Goal: Task Accomplishment & Management: Manage account settings

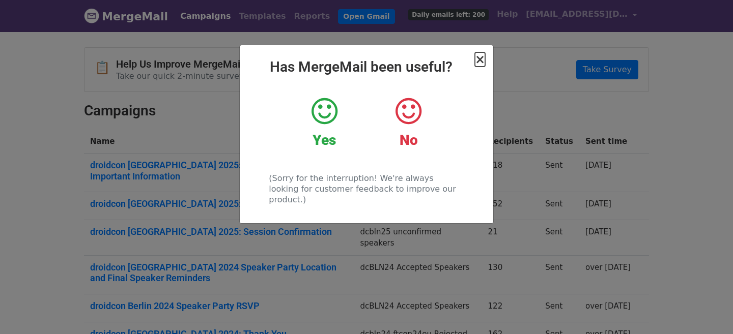
click at [481, 61] on span "×" at bounding box center [480, 59] width 10 height 14
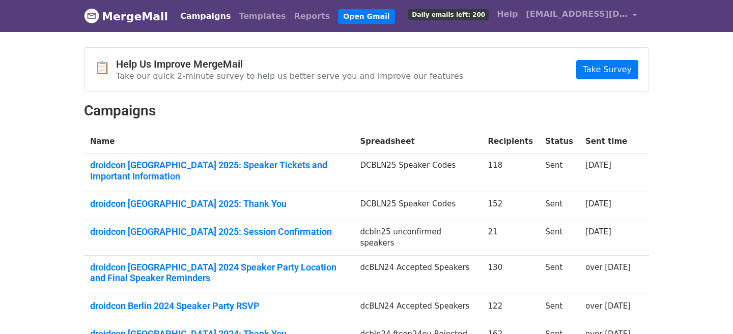
click at [489, 16] on span "Daily emails left: 200" at bounding box center [448, 14] width 80 height 11
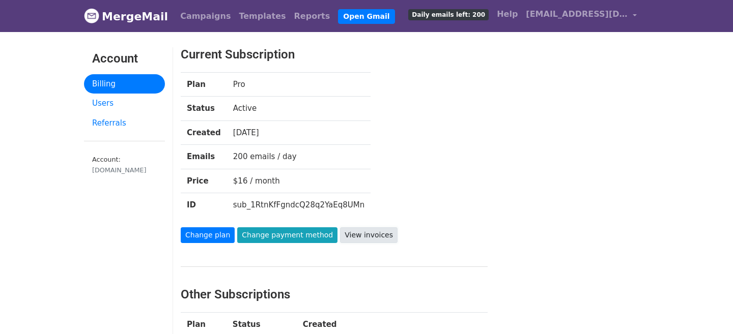
click at [357, 230] on link "View invoices" at bounding box center [369, 235] width 58 height 16
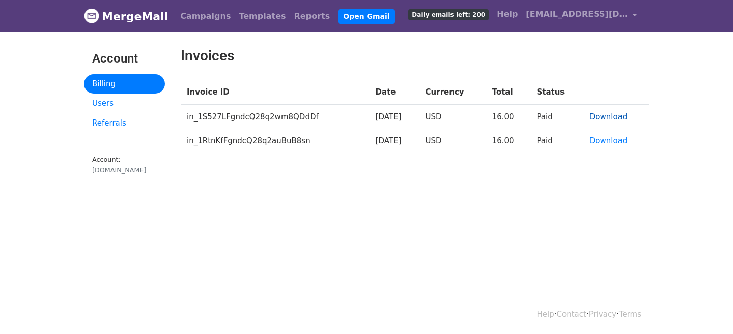
click at [620, 113] on link "Download" at bounding box center [608, 116] width 38 height 9
click at [542, 191] on div "Invoices Invoice ID Date Currency Total Status in_1S527LFgndcQ28q2wm8QDdDf 2025…" at bounding box center [414, 120] width 483 height 147
click at [614, 143] on link "Download" at bounding box center [608, 140] width 38 height 9
click at [483, 21] on link "Daily emails left: 200" at bounding box center [448, 14] width 89 height 20
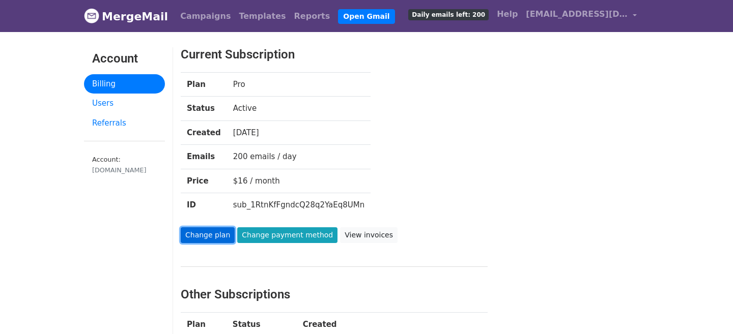
click at [192, 238] on link "Change plan" at bounding box center [208, 235] width 54 height 16
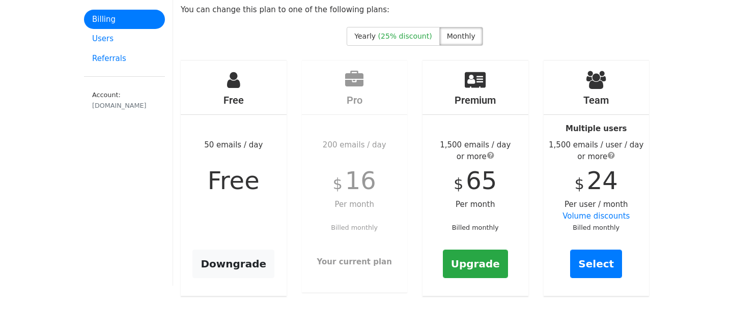
scroll to position [79, 0]
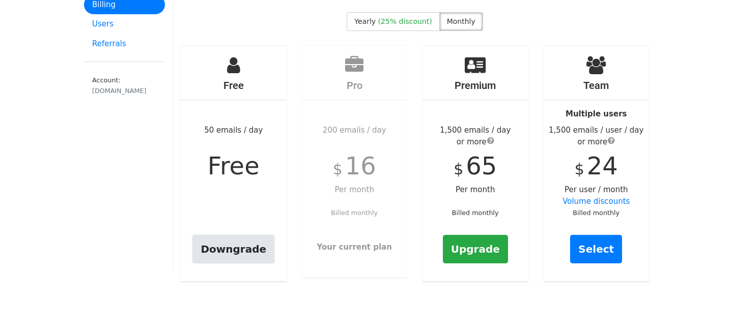
click at [250, 243] on link "Downgrade" at bounding box center [233, 249] width 82 height 28
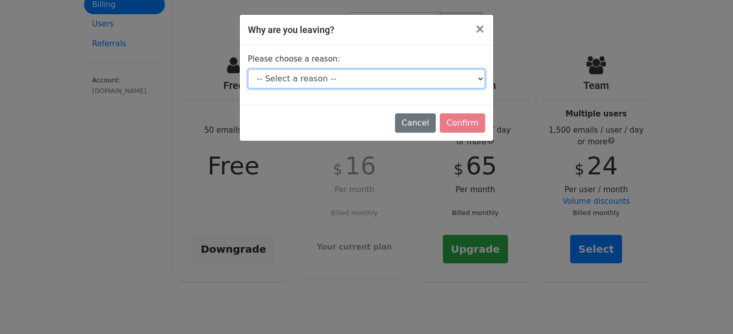
click at [453, 84] on select "-- Select a reason -- I don't send enough emails It's too expensive I had a tec…" at bounding box center [366, 78] width 237 height 19
select select "I'm just taking a break"
click at [248, 69] on select "-- Select a reason -- I don't send enough emails It's too expensive I had a tec…" at bounding box center [366, 78] width 237 height 19
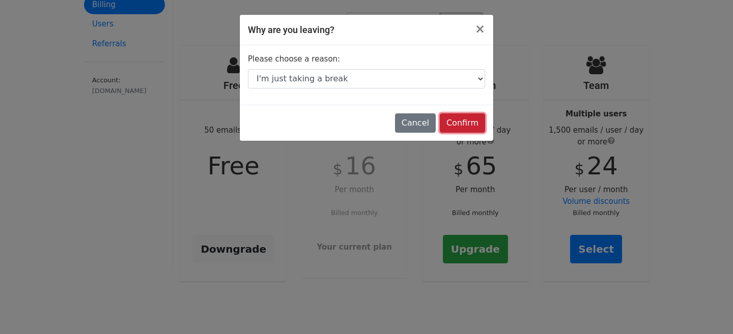
click at [466, 126] on input "Confirm" at bounding box center [462, 122] width 45 height 19
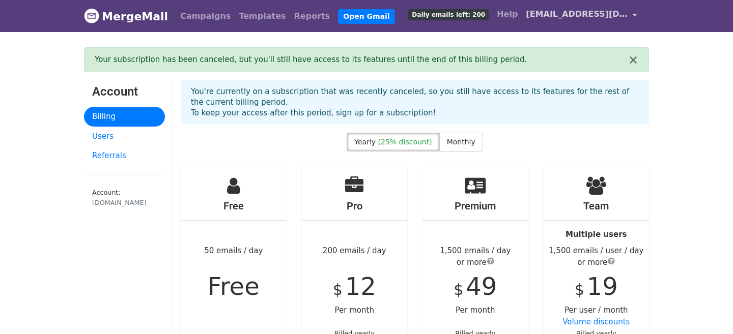
click at [611, 21] on link "[EMAIL_ADDRESS][DOMAIN_NAME]" at bounding box center [581, 16] width 119 height 24
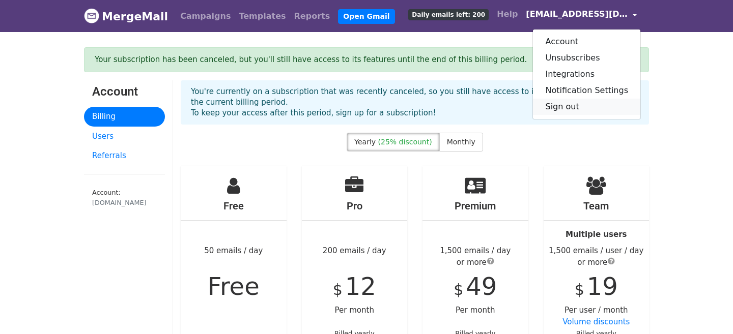
click at [583, 109] on link "Sign out" at bounding box center [586, 107] width 107 height 16
